Goal: Information Seeking & Learning: Learn about a topic

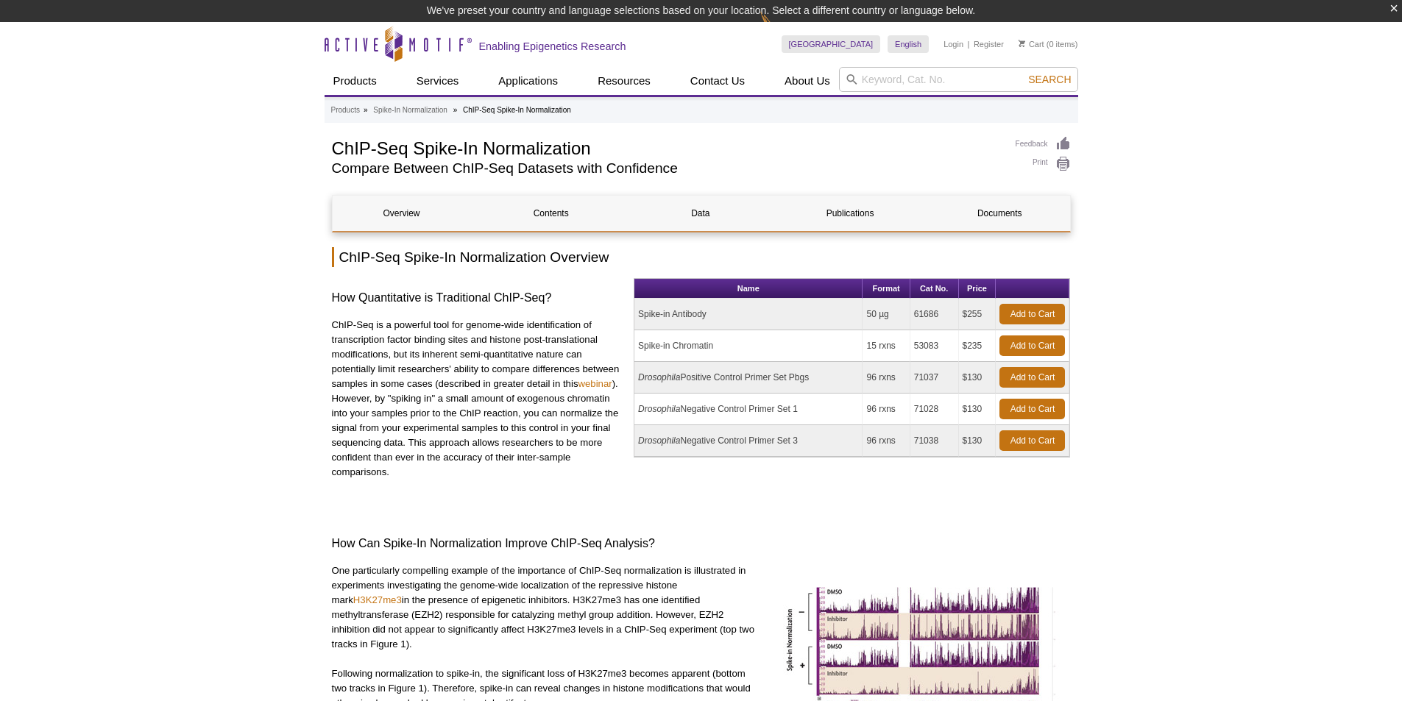
click at [890, 346] on td "15 rxns" at bounding box center [886, 346] width 47 height 32
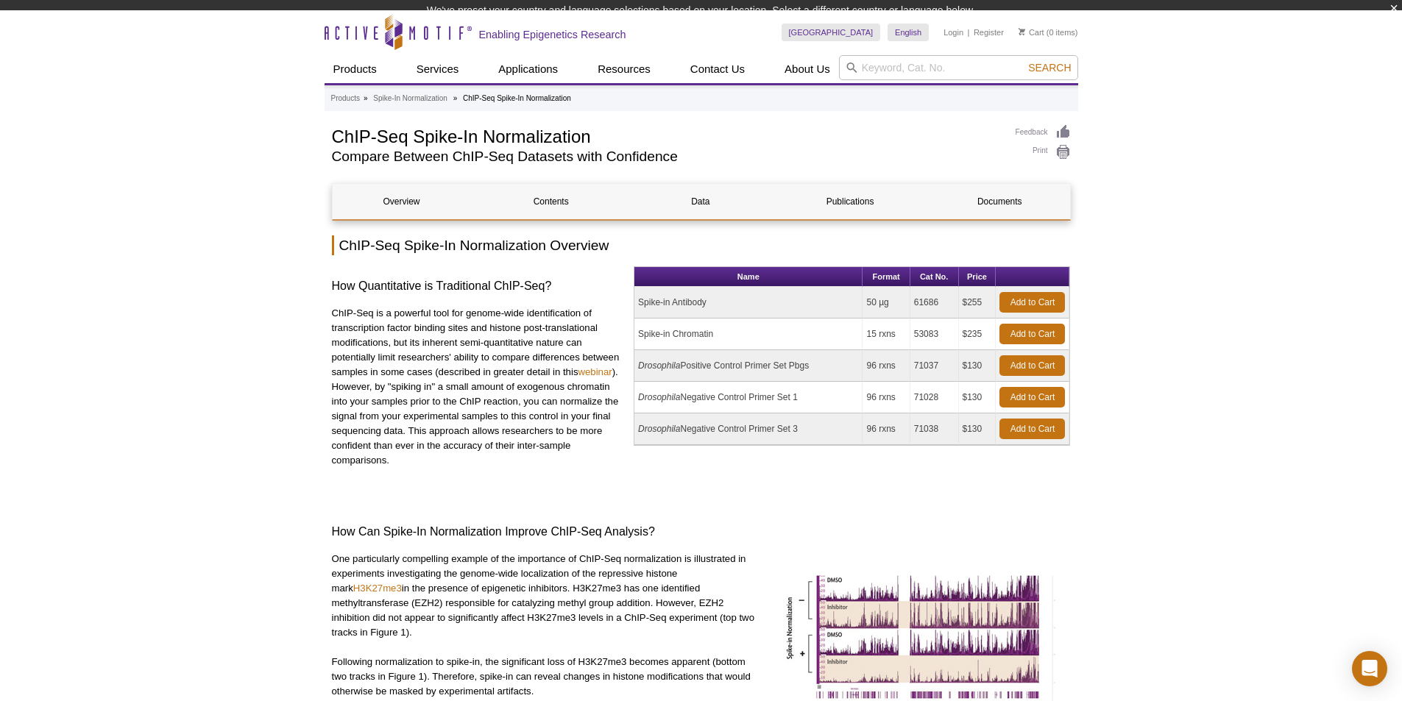
drag, startPoint x: 723, startPoint y: 316, endPoint x: 629, endPoint y: 320, distance: 93.5
click at [629, 320] on div "How Quantitative is Traditional ChIP-Seq? ChIP-Seq is a powerful tool for genom…" at bounding box center [701, 379] width 739 height 227
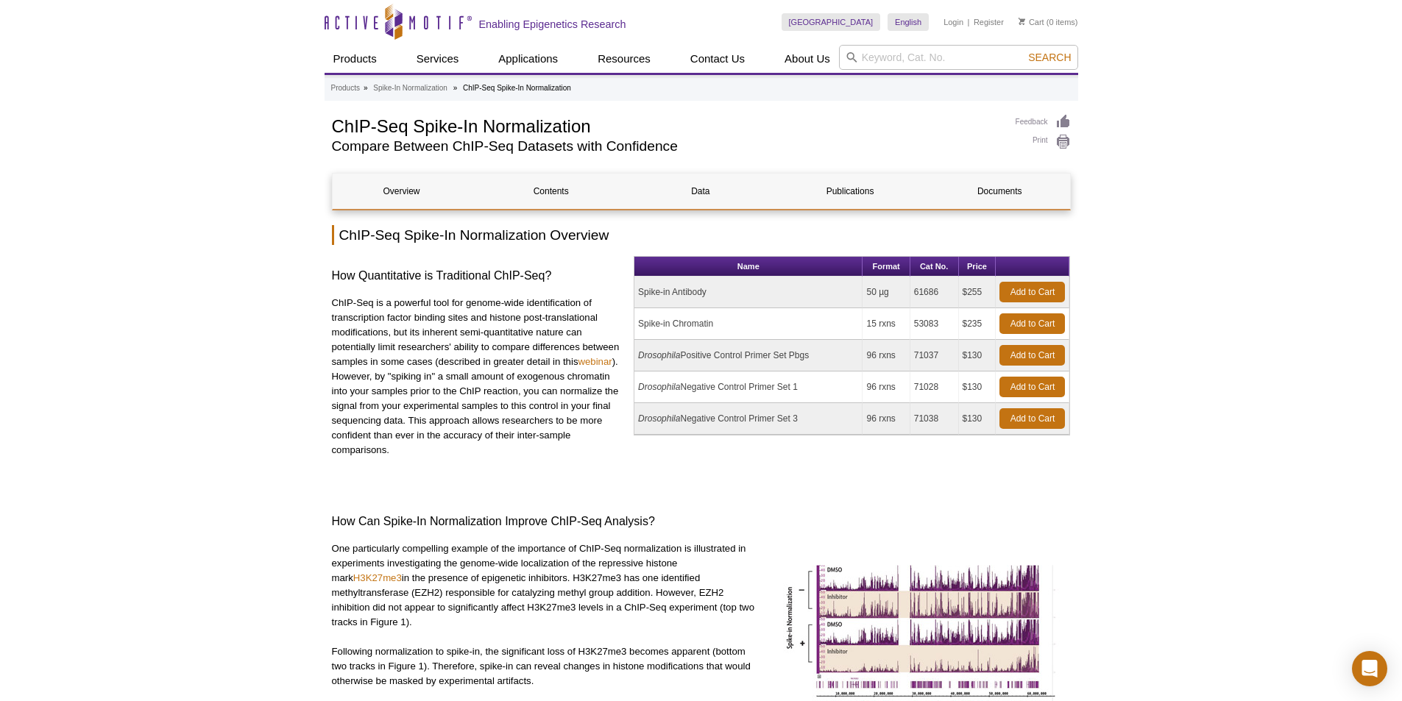
click at [781, 290] on td "Spike-in Antibody" at bounding box center [748, 293] width 228 height 32
click at [851, 323] on td "Spike-in Chromatin" at bounding box center [748, 324] width 228 height 32
drag, startPoint x: 985, startPoint y: 324, endPoint x: 638, endPoint y: 290, distance: 349.0
click at [638, 290] on tbody "Spike-in Antibody 50 µg 61686 $255 Add to Cart Spike-in Chromatin 15 rxns 53083" at bounding box center [851, 356] width 435 height 158
click at [812, 314] on td "Spike-in Chromatin" at bounding box center [748, 324] width 228 height 32
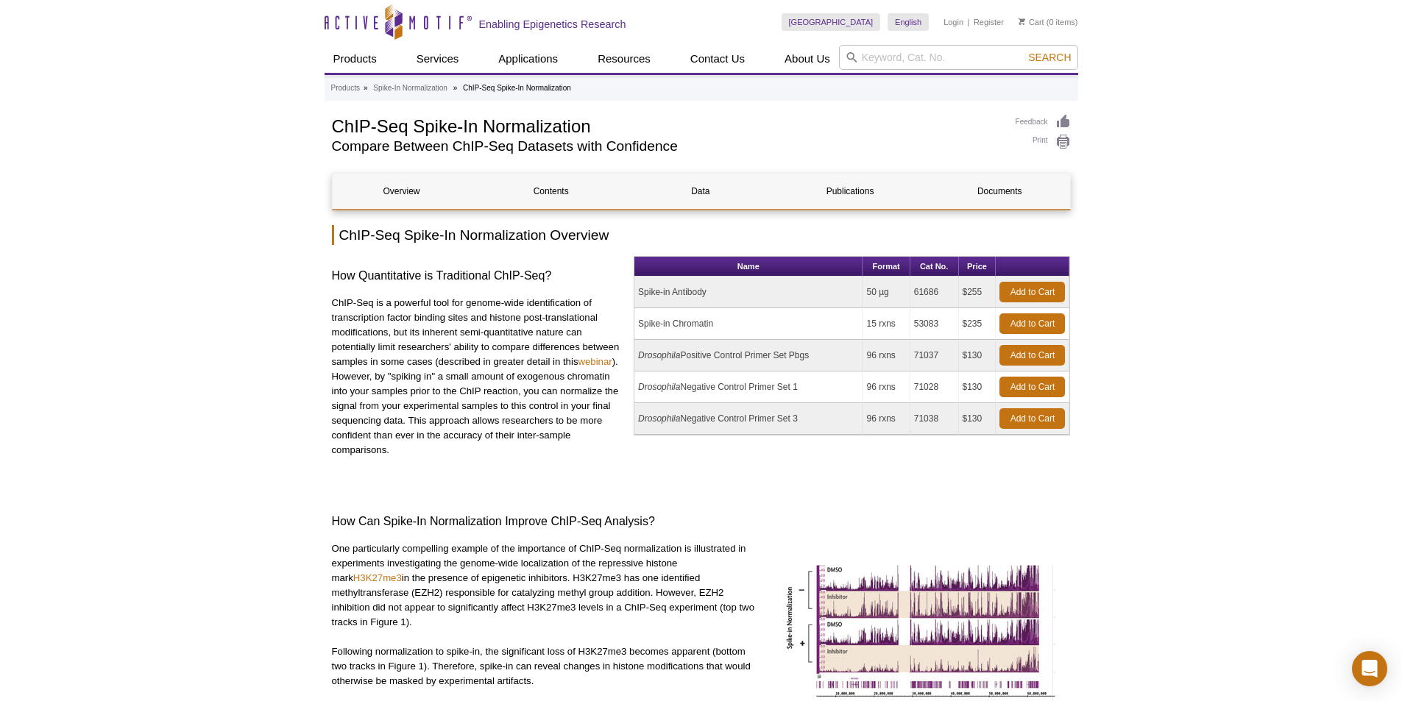
click at [913, 318] on td "53083" at bounding box center [934, 324] width 49 height 32
drag, startPoint x: 983, startPoint y: 325, endPoint x: 642, endPoint y: 333, distance: 341.6
click at [642, 333] on tr "Spike-in Chromatin 15 rxns 53083 $235 Add to Cart" at bounding box center [851, 324] width 435 height 32
click at [849, 380] on td "Drosophila Negative Control Primer Set 1" at bounding box center [748, 388] width 228 height 32
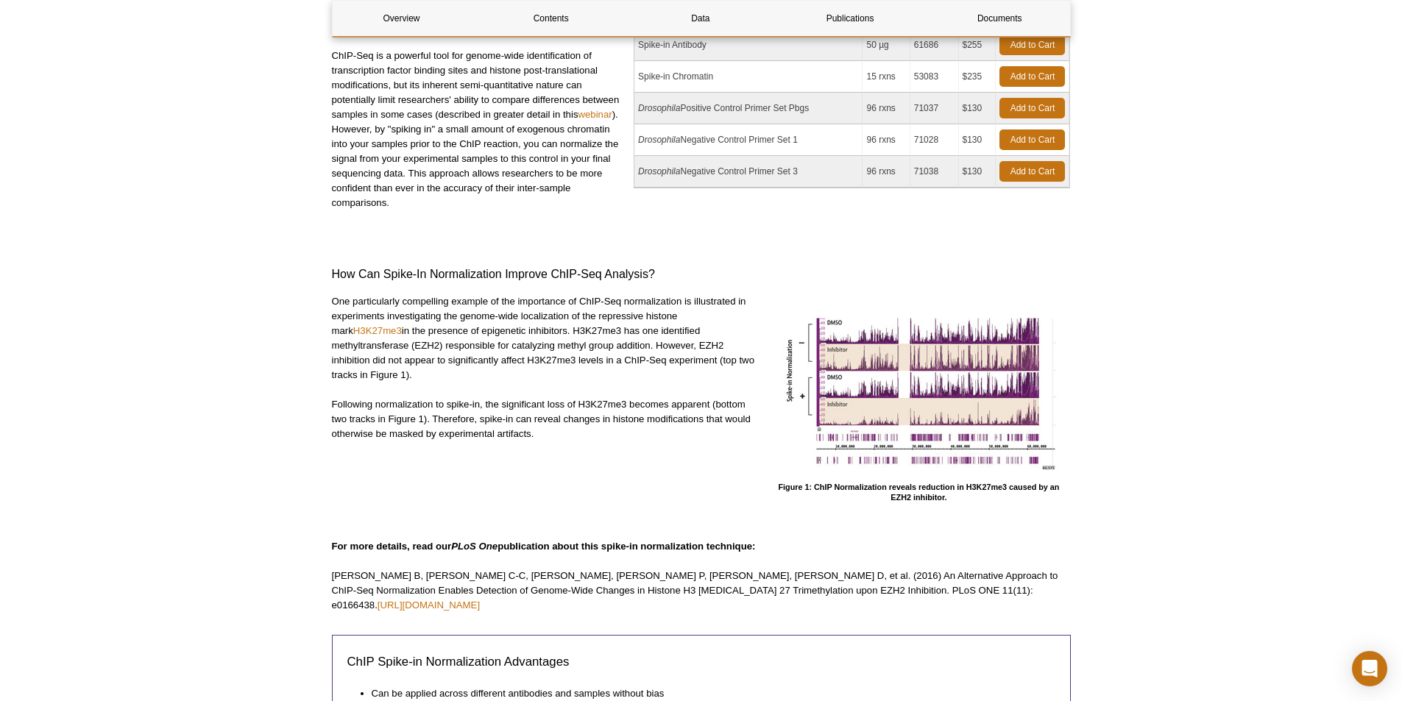
scroll to position [515, 0]
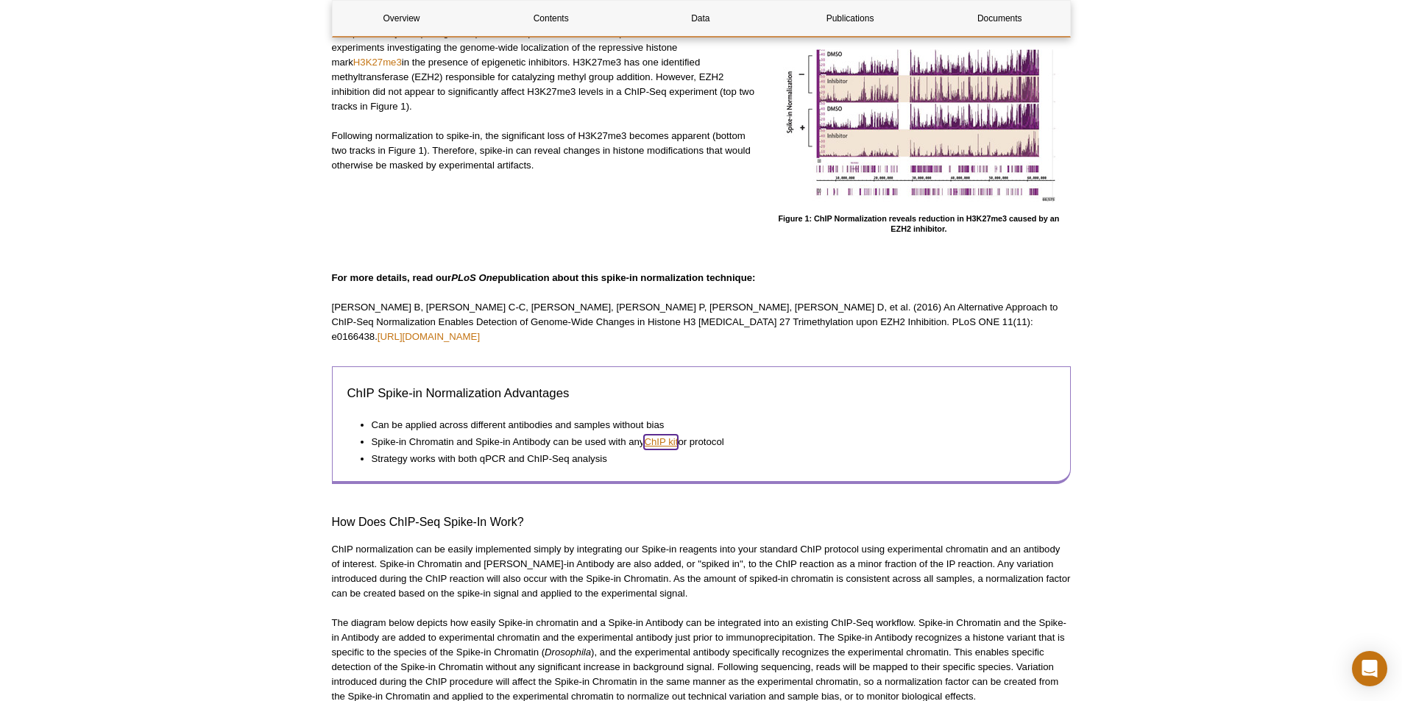
click at [651, 435] on link "ChIP kit" at bounding box center [661, 442] width 34 height 15
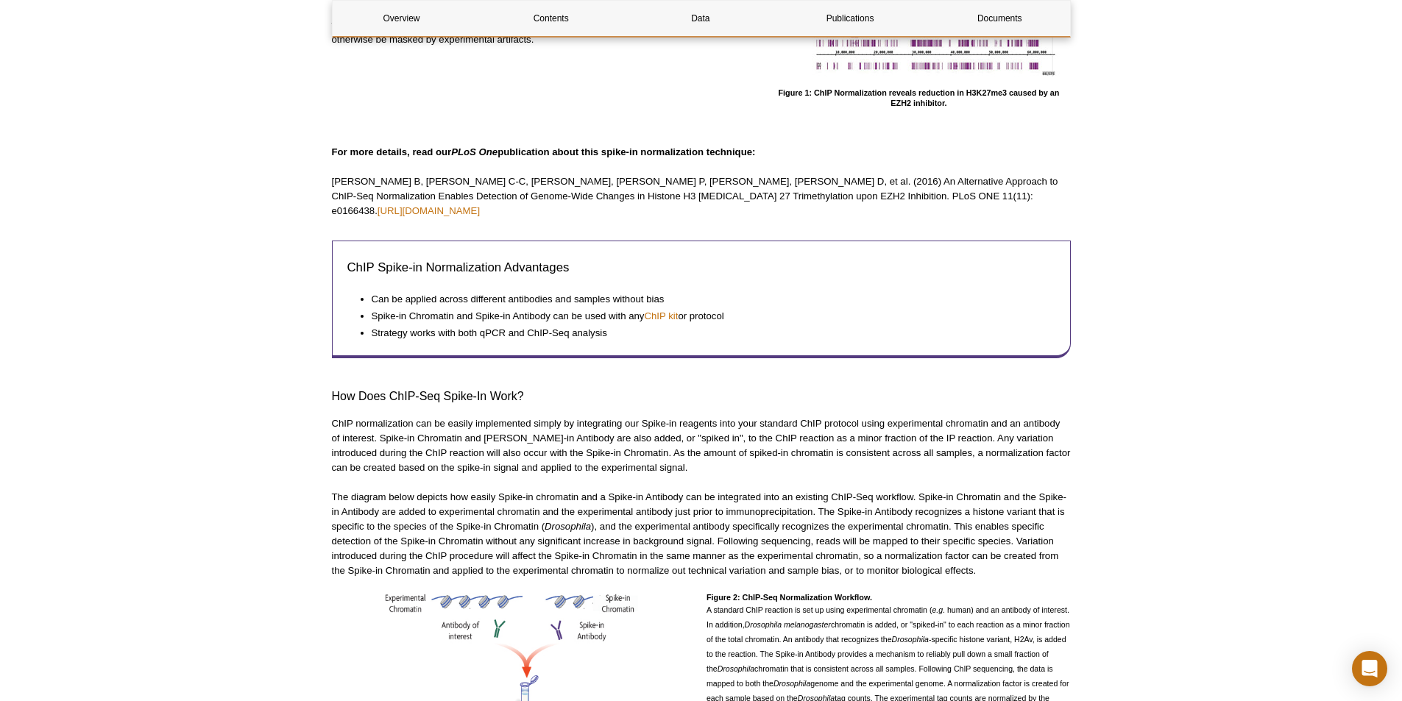
scroll to position [861, 0]
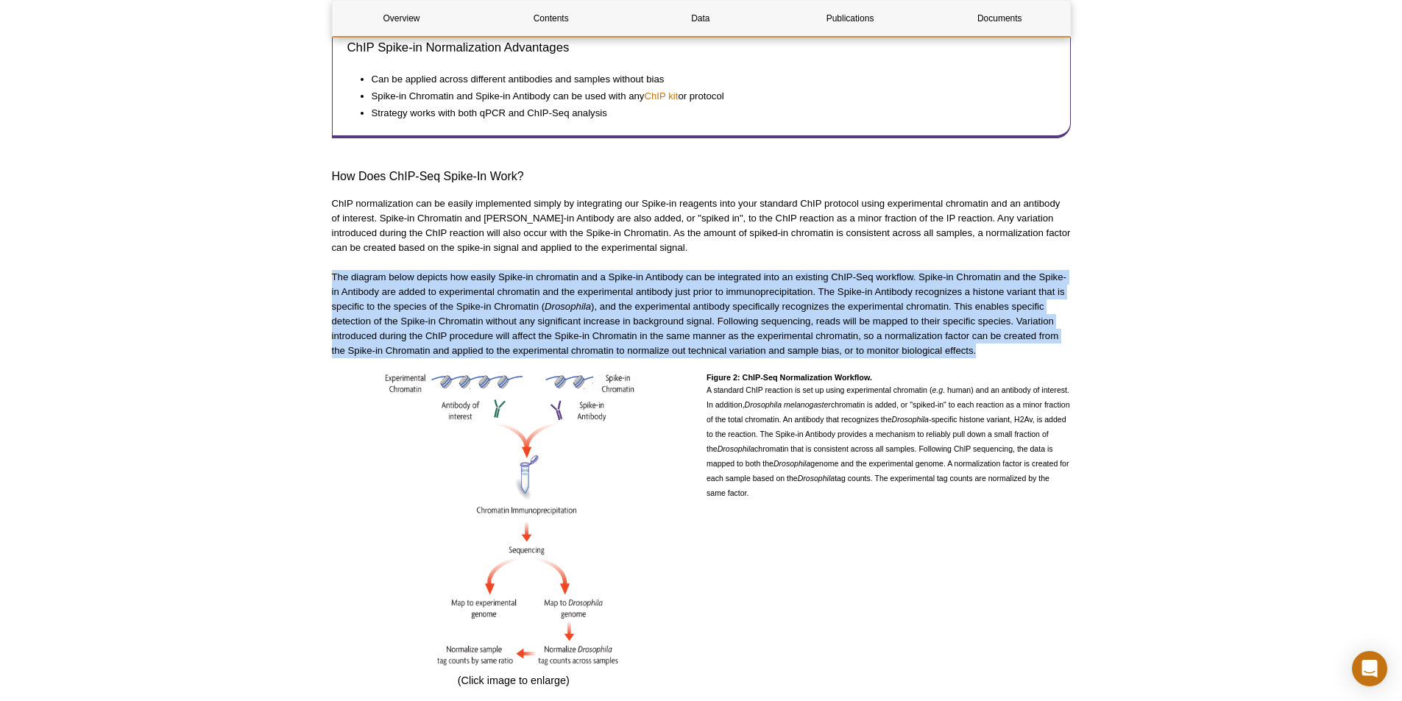
drag, startPoint x: 998, startPoint y: 339, endPoint x: 329, endPoint y: 257, distance: 674.0
click at [707, 270] on p "The diagram below depicts how easily Spike-in chromatin and a Spike-in Antibody…" at bounding box center [701, 314] width 739 height 88
